Goal: Find specific page/section: Find specific page/section

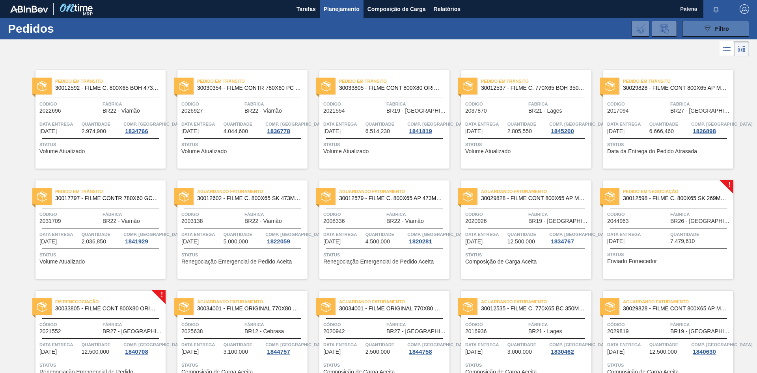
click at [538, 24] on button "089F7B8B-B2A5-4AFE-B5C0-19BA573D28AC Filtro" at bounding box center [715, 29] width 67 height 16
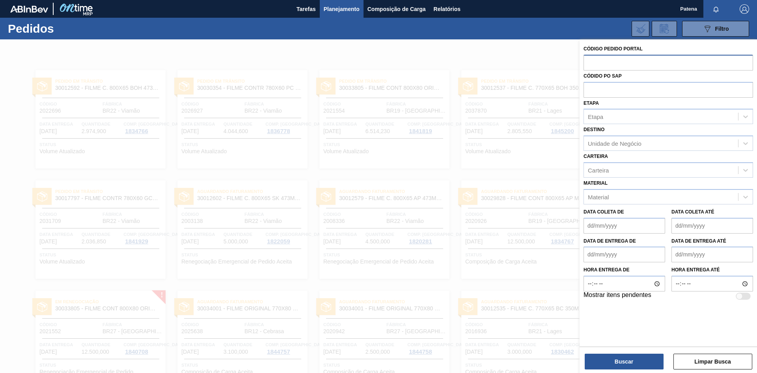
click at [538, 66] on input "text" at bounding box center [669, 62] width 170 height 15
type input "2037480"
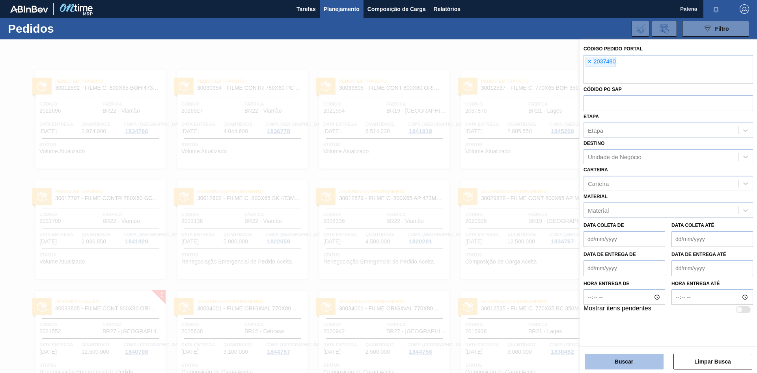
click at [538, 250] on button "Buscar" at bounding box center [624, 362] width 79 height 16
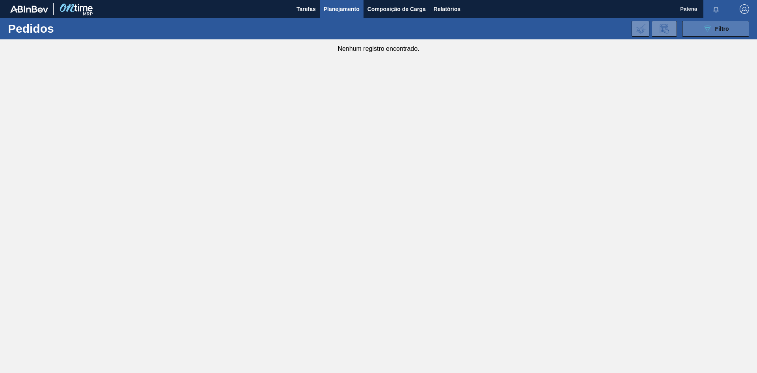
click at [538, 26] on icon "089F7B8B-B2A5-4AFE-B5C0-19BA573D28AC" at bounding box center [707, 28] width 9 height 9
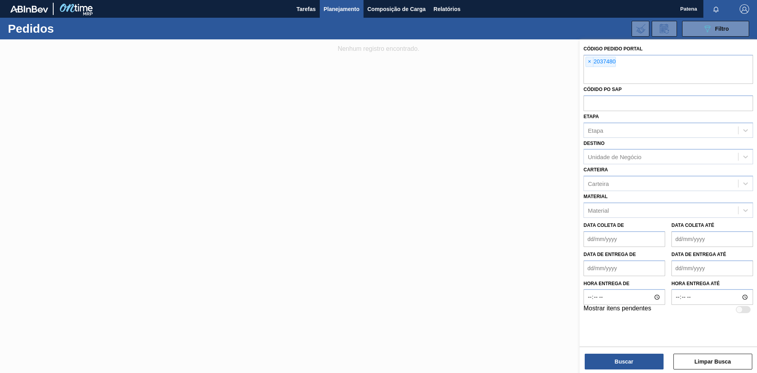
drag, startPoint x: 439, startPoint y: 125, endPoint x: 377, endPoint y: 91, distance: 70.1
click at [435, 122] on div at bounding box center [378, 225] width 757 height 373
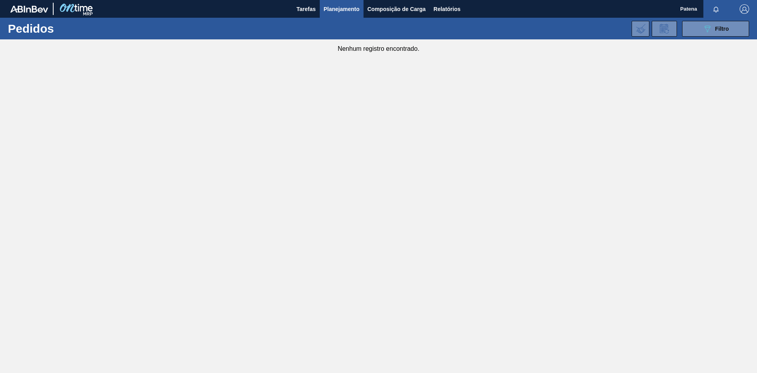
click at [416, 248] on main "Tarefas Planejamento Composição de Carga Relatórios Patena Marcar todas como li…" at bounding box center [378, 186] width 757 height 373
click at [303, 9] on span "Tarefas" at bounding box center [306, 8] width 19 height 9
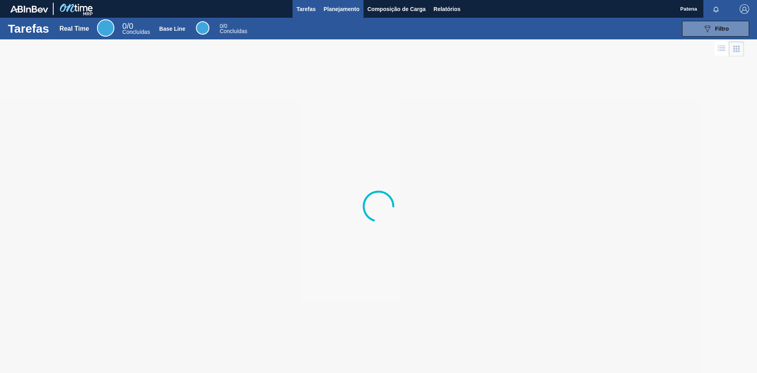
click at [349, 7] on span "Planejamento" at bounding box center [342, 8] width 36 height 9
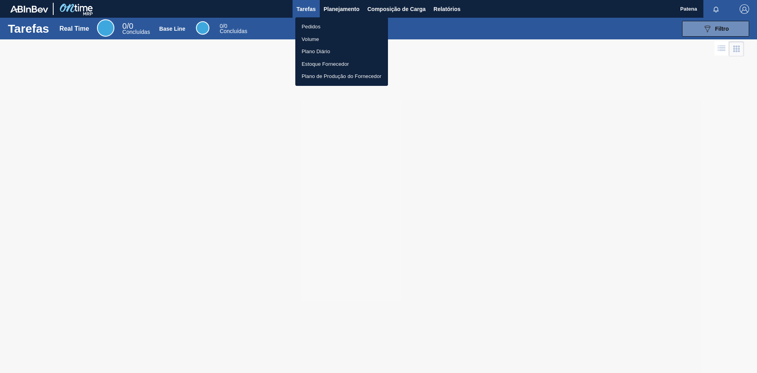
click at [316, 26] on li "Pedidos" at bounding box center [341, 27] width 93 height 13
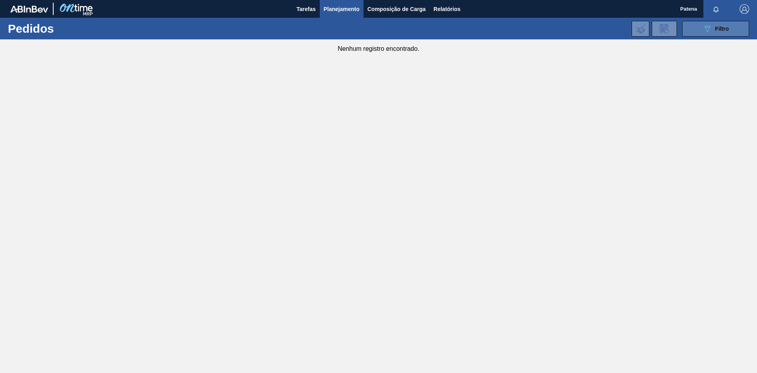
click at [538, 26] on span "Filtro" at bounding box center [722, 29] width 14 height 6
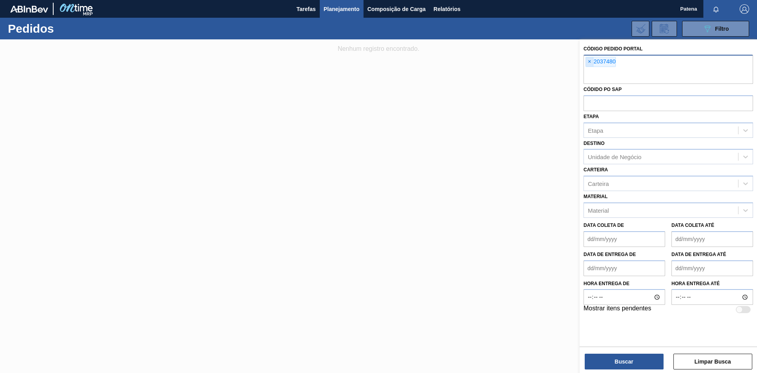
click at [538, 62] on span "×" at bounding box center [589, 61] width 7 height 9
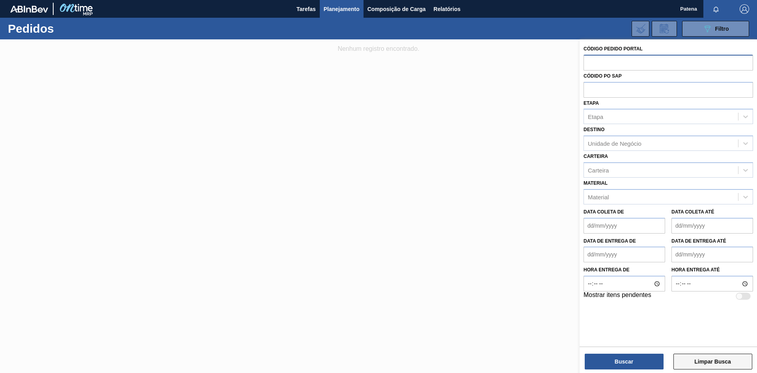
click at [538, 250] on button "Limpar Busca" at bounding box center [713, 362] width 79 height 16
